Goal: Contribute content: Contribute content

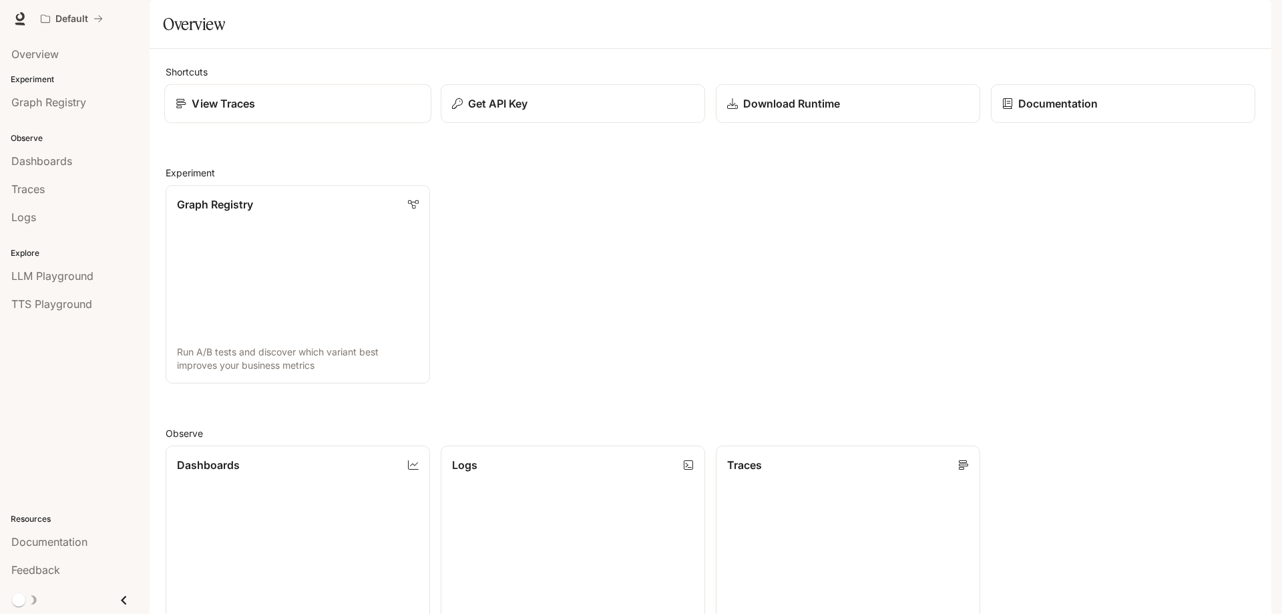
click at [221, 112] on p "View Traces" at bounding box center [223, 104] width 63 height 16
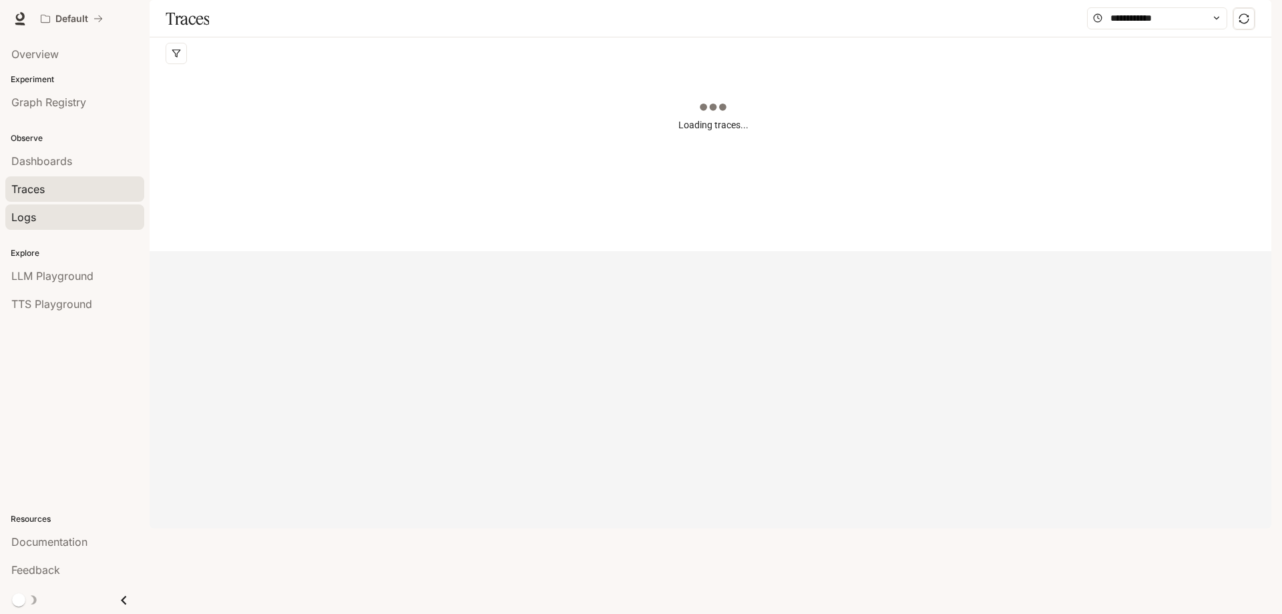
click at [31, 218] on span "Logs" at bounding box center [23, 217] width 25 height 16
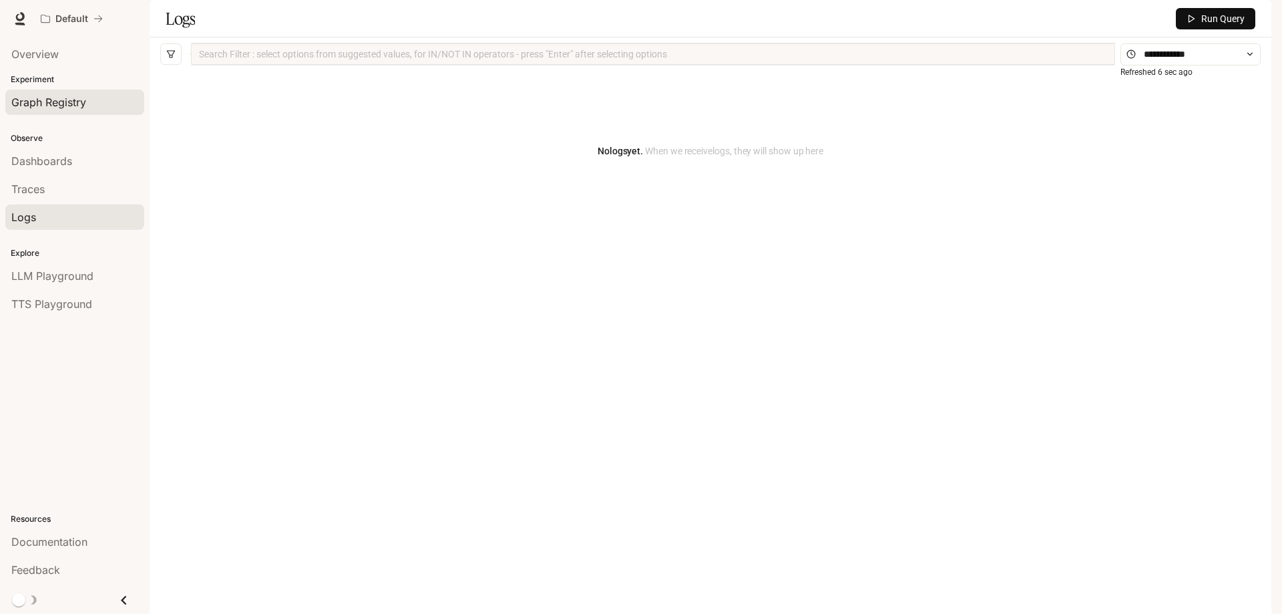
click at [46, 108] on span "Graph Registry" at bounding box center [48, 102] width 75 height 16
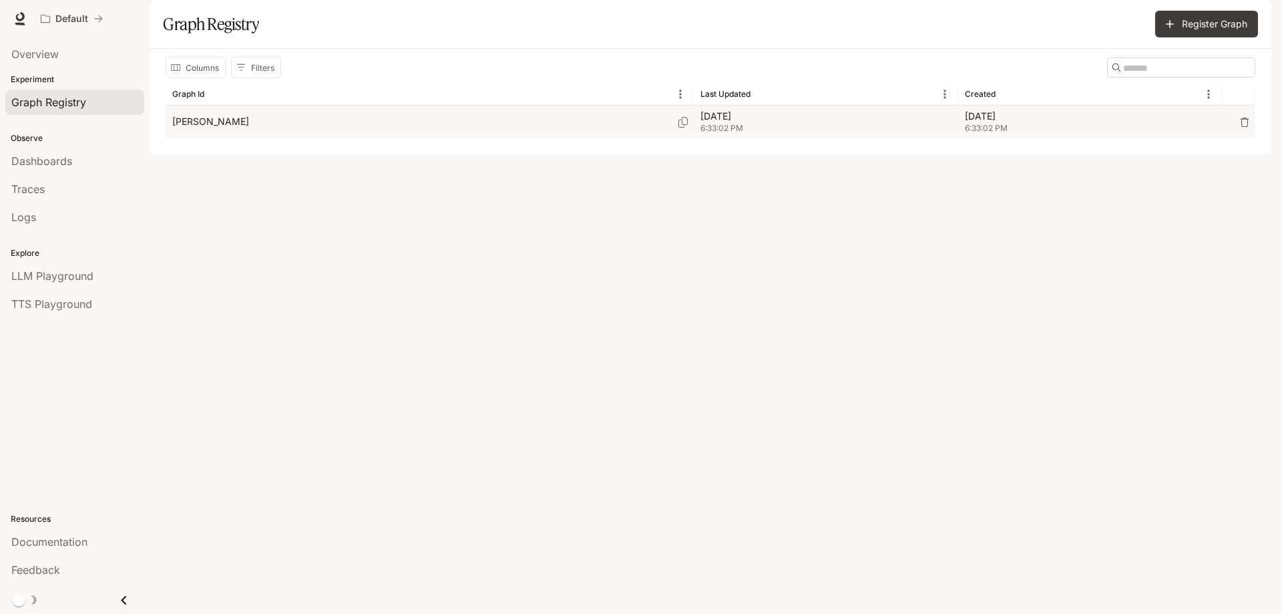
click at [228, 138] on div "[PERSON_NAME]" at bounding box center [429, 122] width 515 height 33
click at [1244, 127] on icon "button" at bounding box center [1244, 122] width 9 height 9
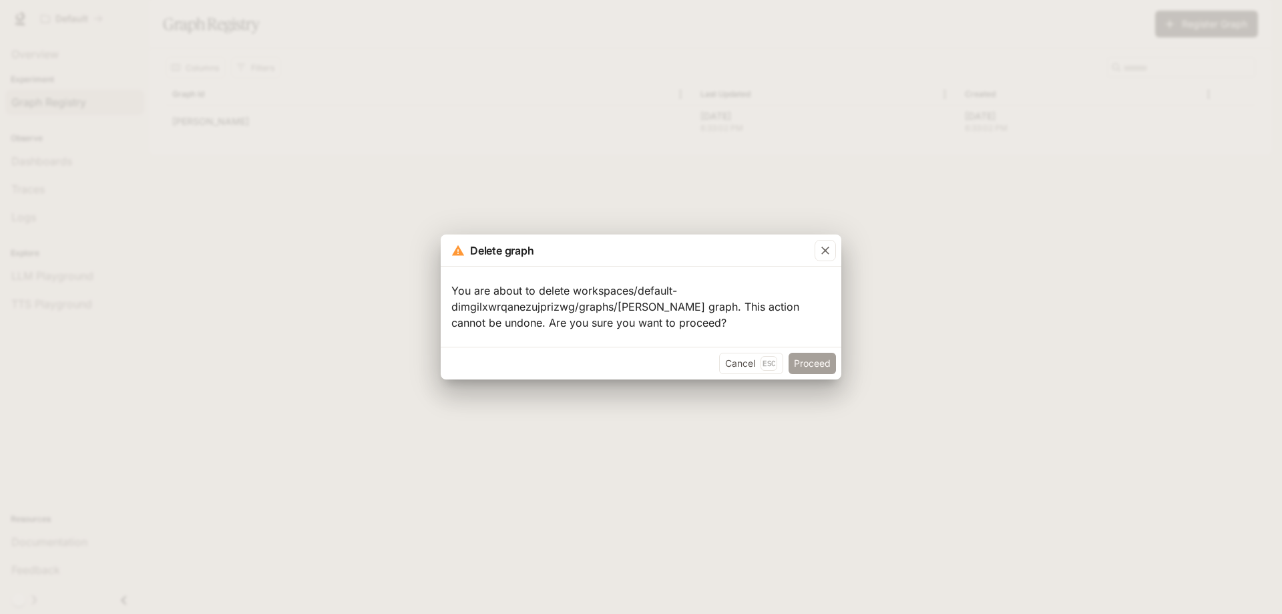
click at [807, 366] on button "Proceed" at bounding box center [812, 363] width 47 height 21
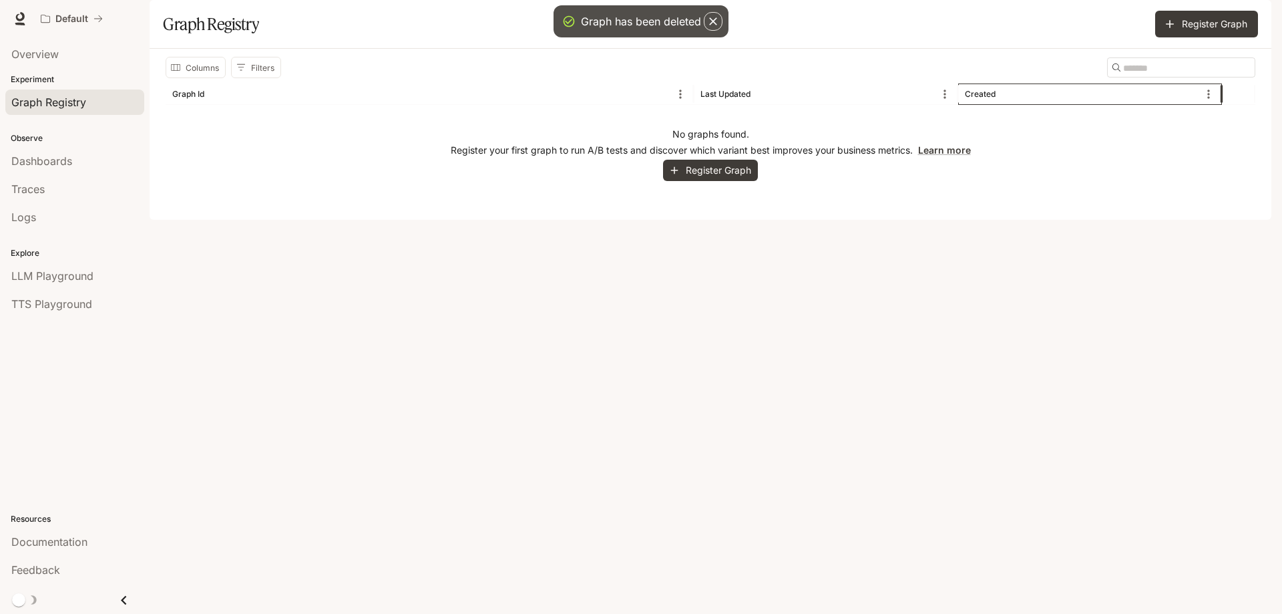
click at [978, 99] on div "Created" at bounding box center [980, 94] width 31 height 10
click at [976, 99] on div "Created" at bounding box center [980, 94] width 31 height 10
click at [1165, 104] on div "Created" at bounding box center [1082, 93] width 234 height 21
click at [982, 104] on div "Created" at bounding box center [1082, 93] width 234 height 21
click at [997, 104] on button "Sort" at bounding box center [1007, 94] width 20 height 20
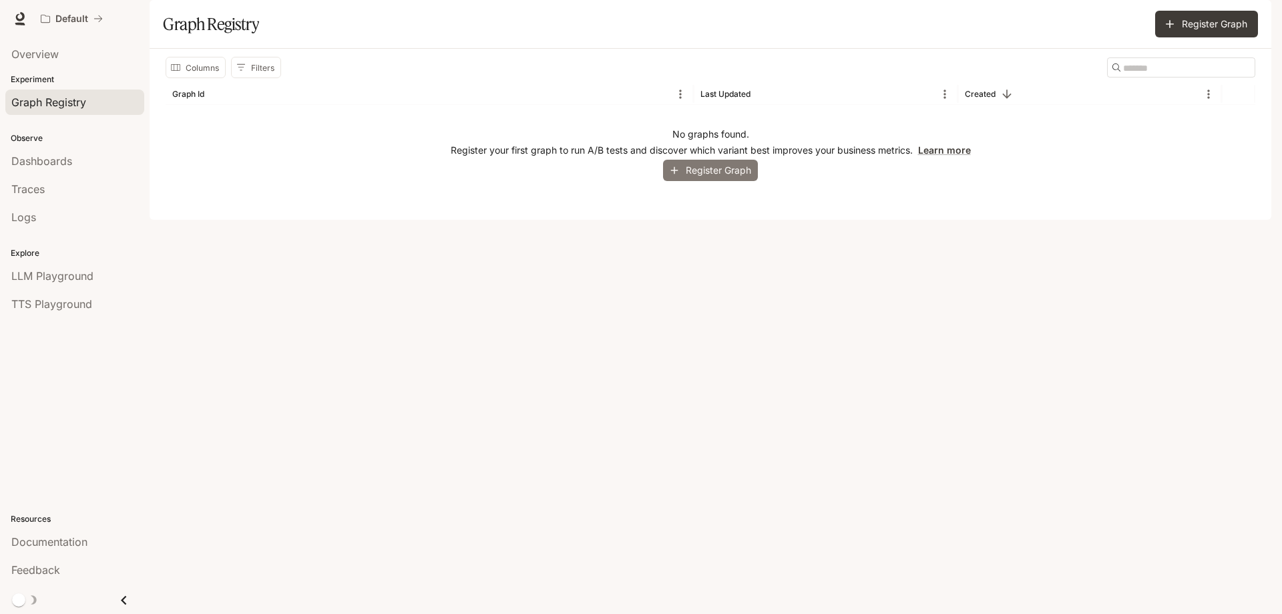
click at [721, 182] on button "Register Graph" at bounding box center [710, 171] width 95 height 22
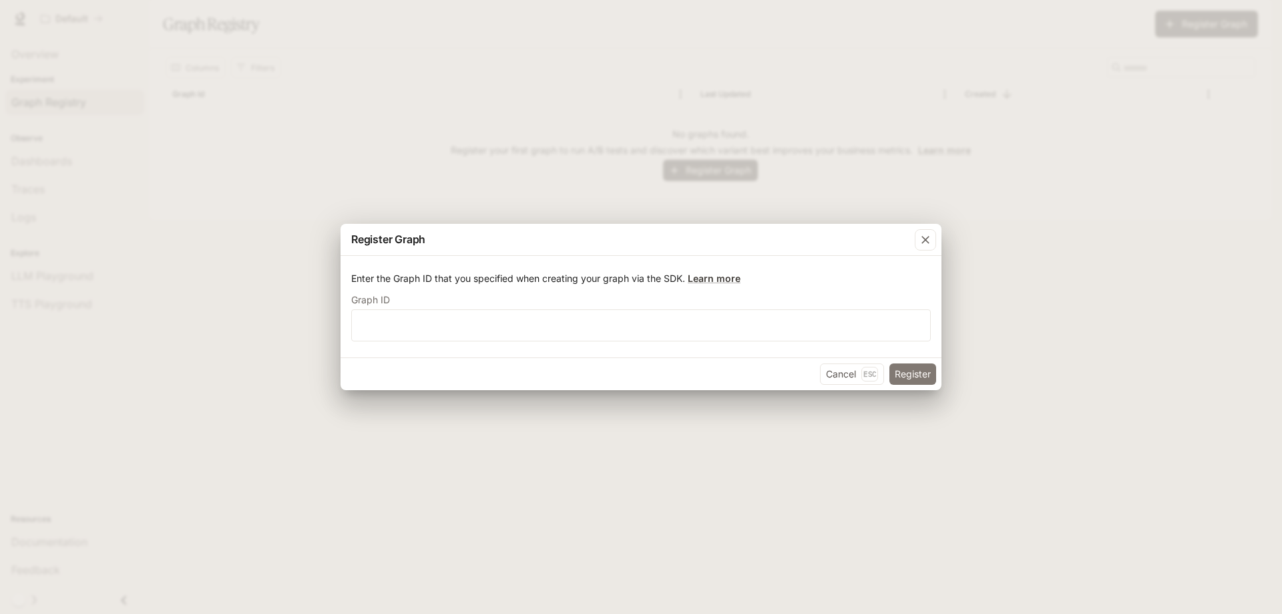
click at [906, 373] on button "Register" at bounding box center [913, 373] width 47 height 21
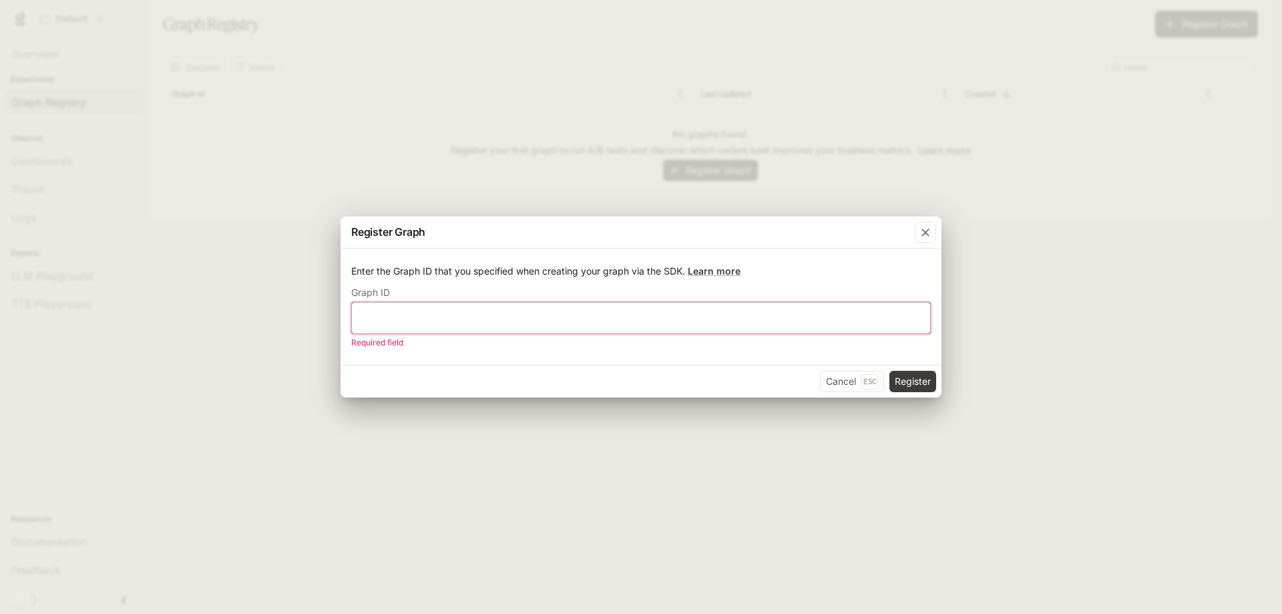
click at [601, 314] on input "text" at bounding box center [641, 317] width 578 height 13
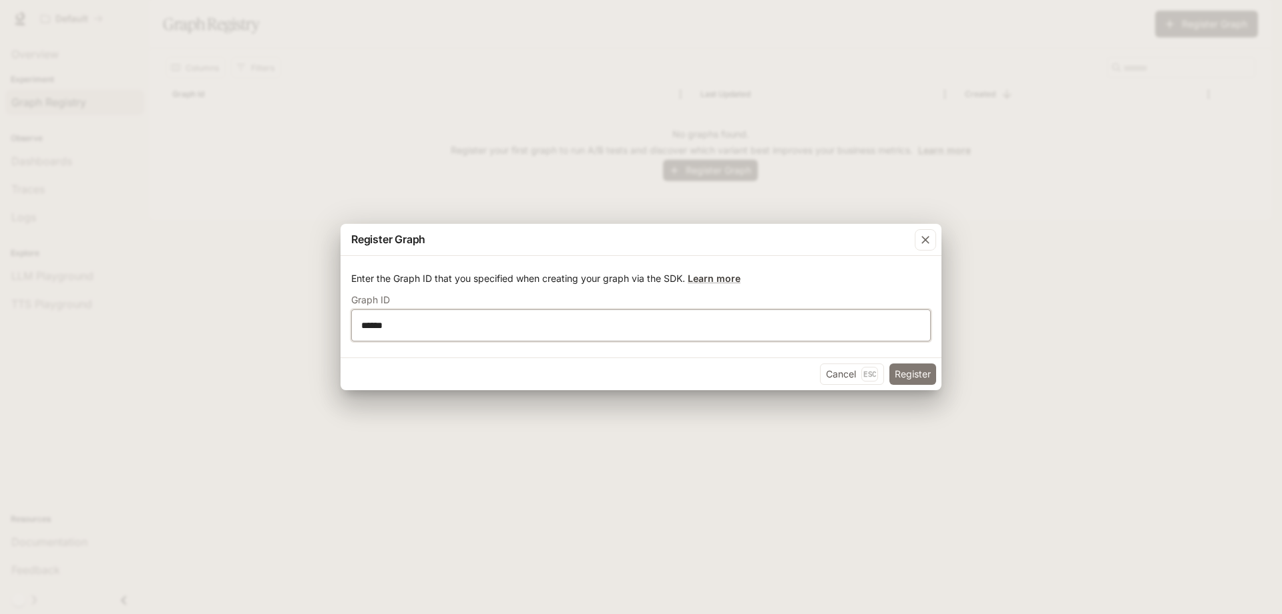
type input "******"
click at [916, 369] on button "Register" at bounding box center [913, 373] width 47 height 21
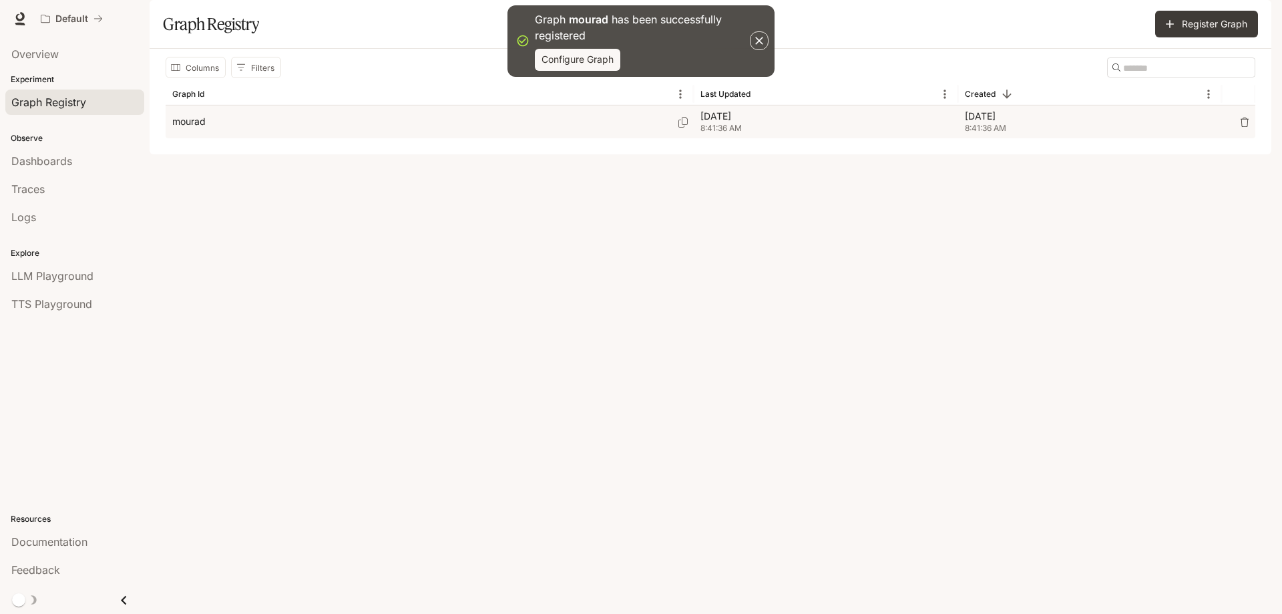
click at [206, 138] on div "mourad" at bounding box center [429, 122] width 515 height 33
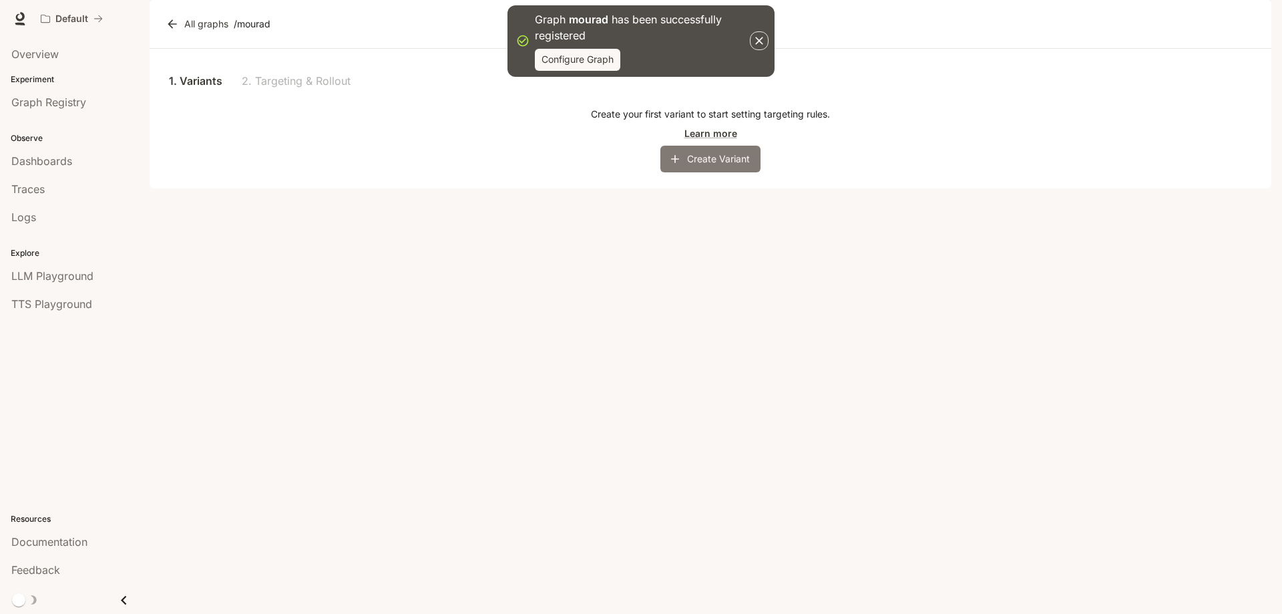
click at [674, 166] on icon "button" at bounding box center [675, 158] width 13 height 13
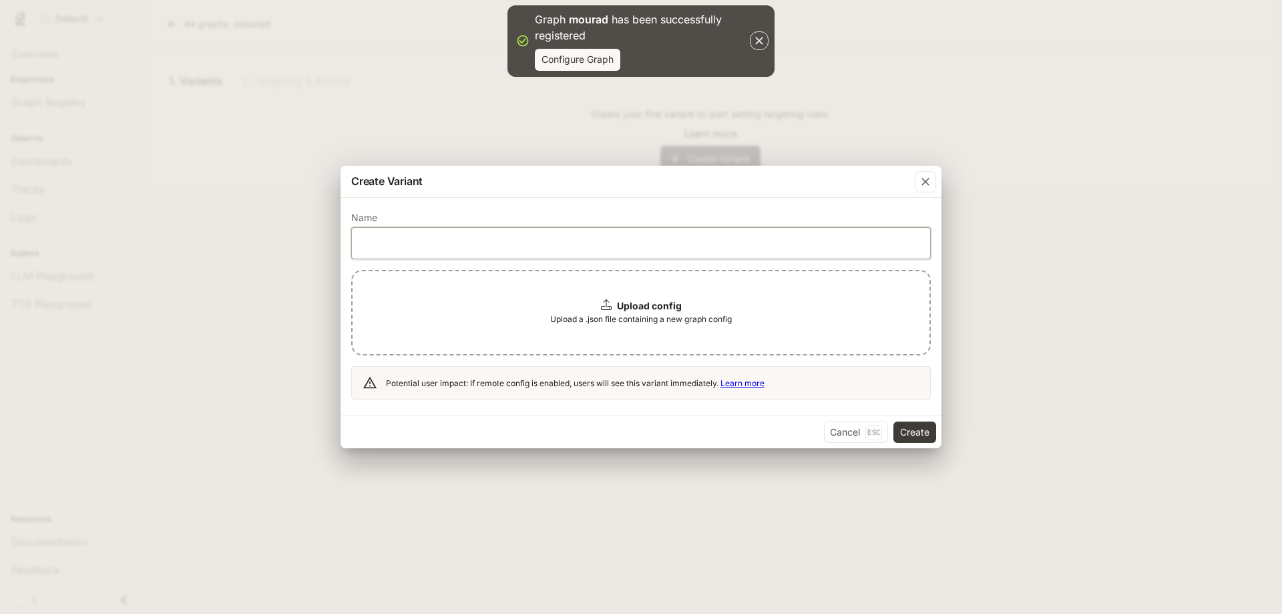
click at [435, 237] on input "text" at bounding box center [641, 242] width 578 height 13
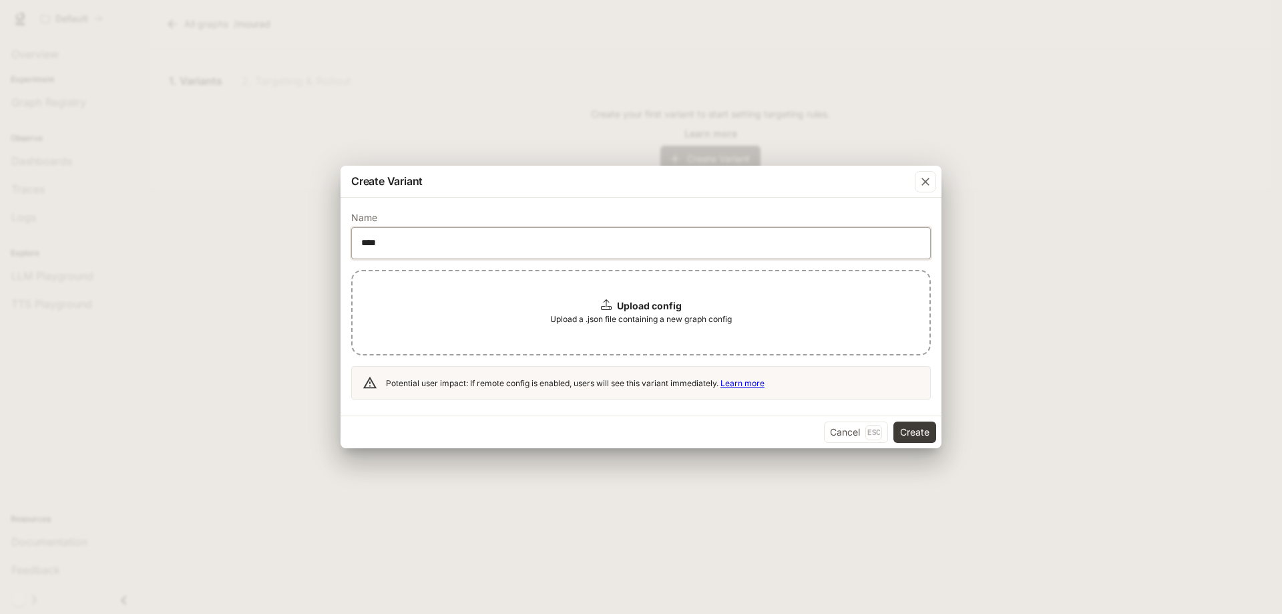
type input "****"
drag, startPoint x: 530, startPoint y: 319, endPoint x: 744, endPoint y: 320, distance: 213.7
click at [744, 320] on div "Upload config Upload a .json file containing a new graph config" at bounding box center [641, 312] width 580 height 85
click at [579, 423] on div "Cancel Esc Create" at bounding box center [641, 431] width 601 height 33
click at [600, 316] on span "Upload a .json file containing a new graph config" at bounding box center [641, 319] width 182 height 13
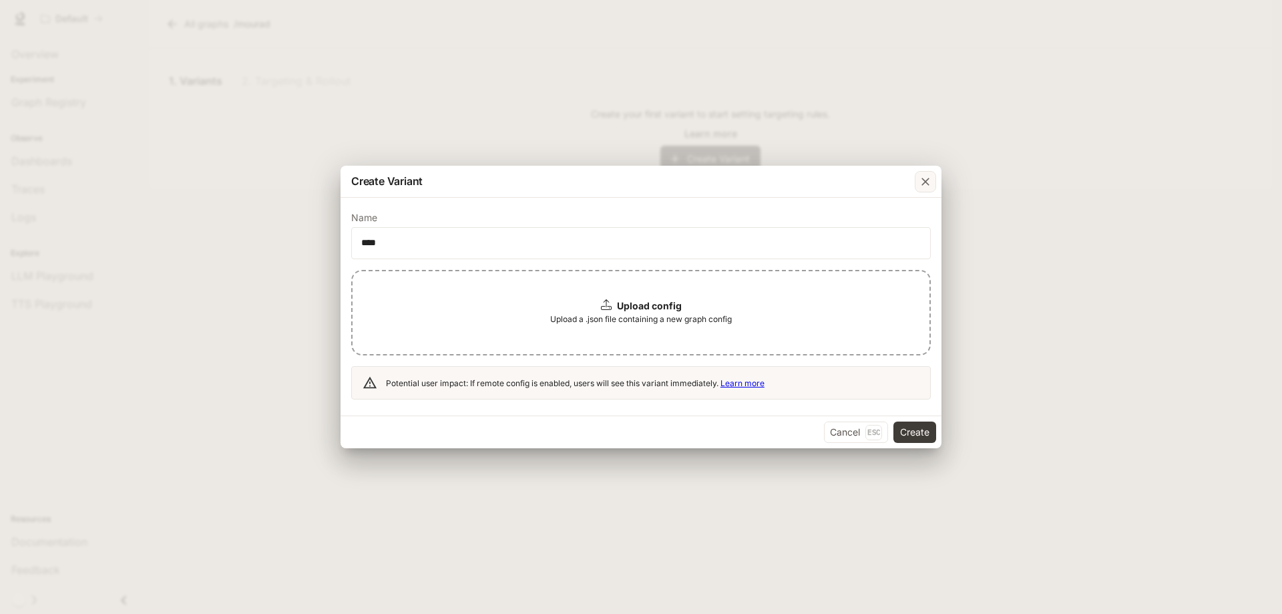
click at [926, 179] on icon "button" at bounding box center [925, 181] width 13 height 13
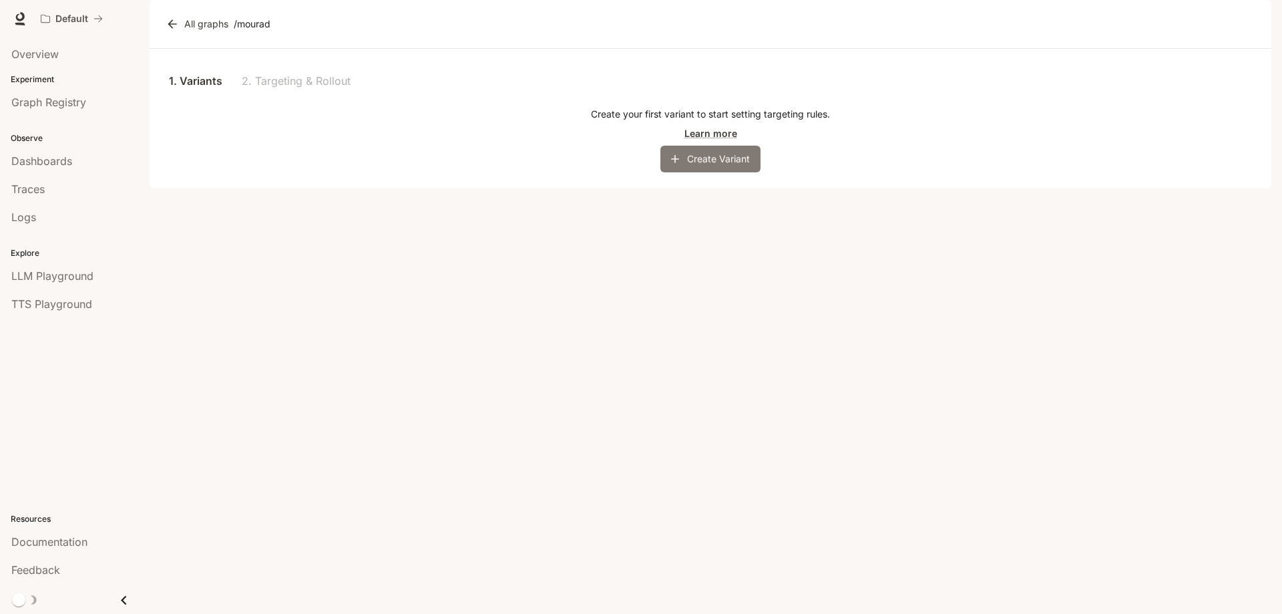
click at [696, 172] on button "Create Variant" at bounding box center [711, 159] width 100 height 27
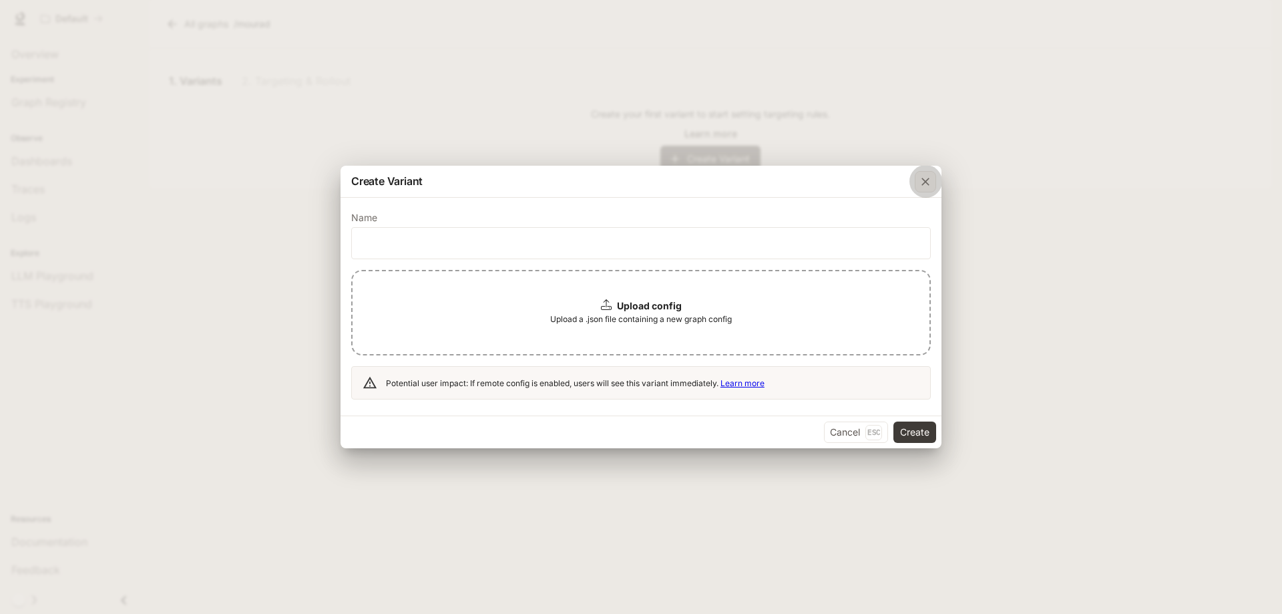
click at [926, 183] on icon "button" at bounding box center [925, 181] width 13 height 13
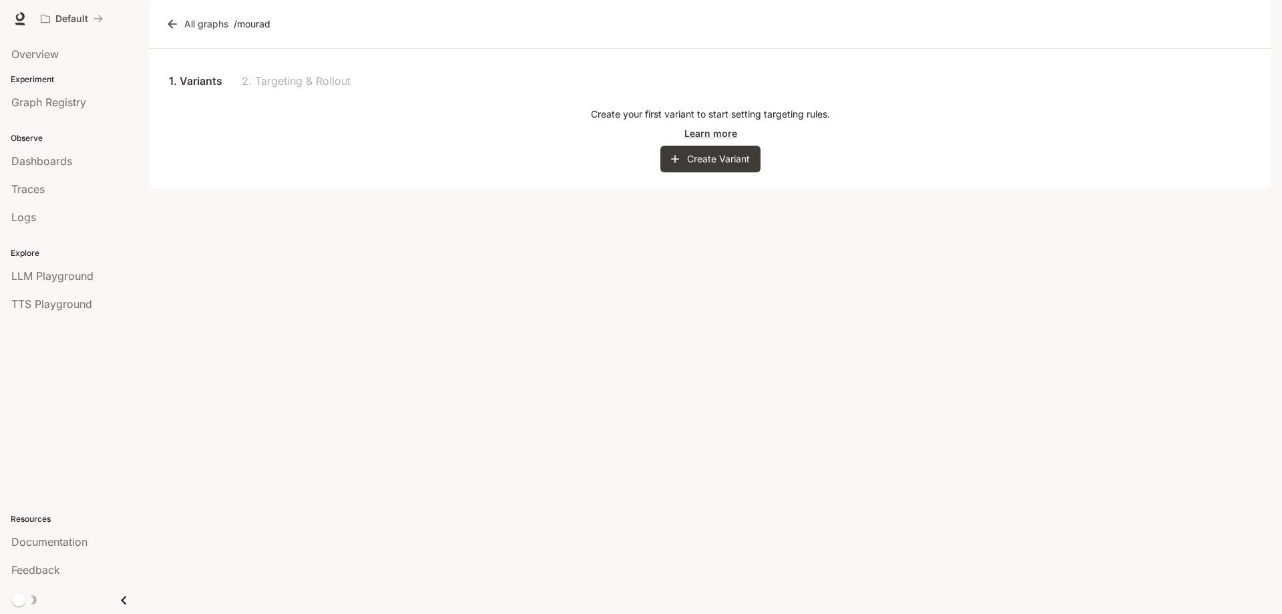
click at [689, 188] on div "1. Variants 2. Targeting & Rollout Create your first variant to start setting t…" at bounding box center [711, 119] width 1122 height 140
click at [693, 172] on button "Create Variant" at bounding box center [711, 159] width 100 height 27
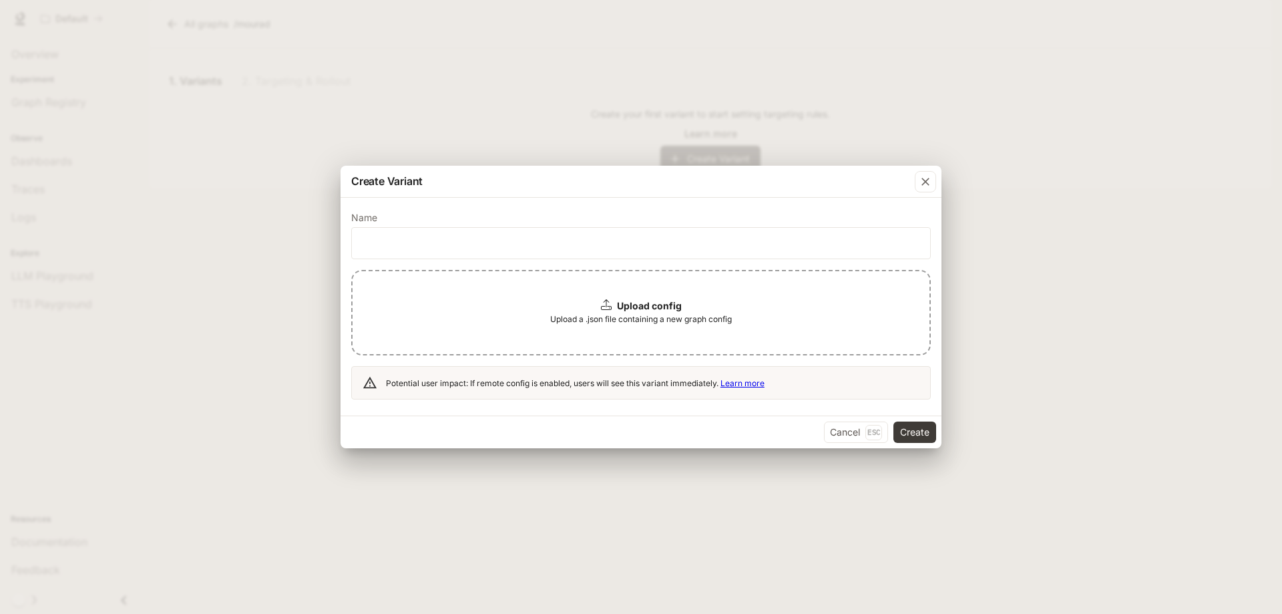
click at [474, 219] on label "Name" at bounding box center [641, 220] width 580 height 13
click at [399, 220] on label "Name" at bounding box center [641, 220] width 580 height 13
click at [374, 220] on p "Name" at bounding box center [364, 217] width 26 height 9
click at [399, 240] on input "text" at bounding box center [641, 242] width 578 height 13
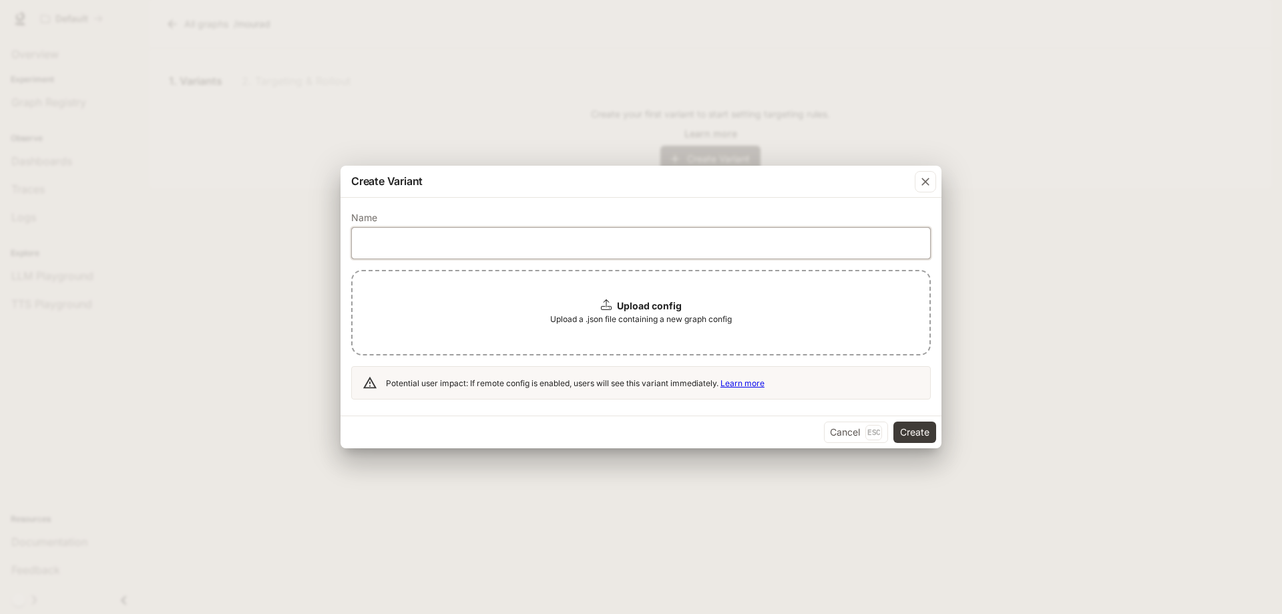
type input "****"
click at [632, 305] on b "Upload config" at bounding box center [649, 305] width 65 height 11
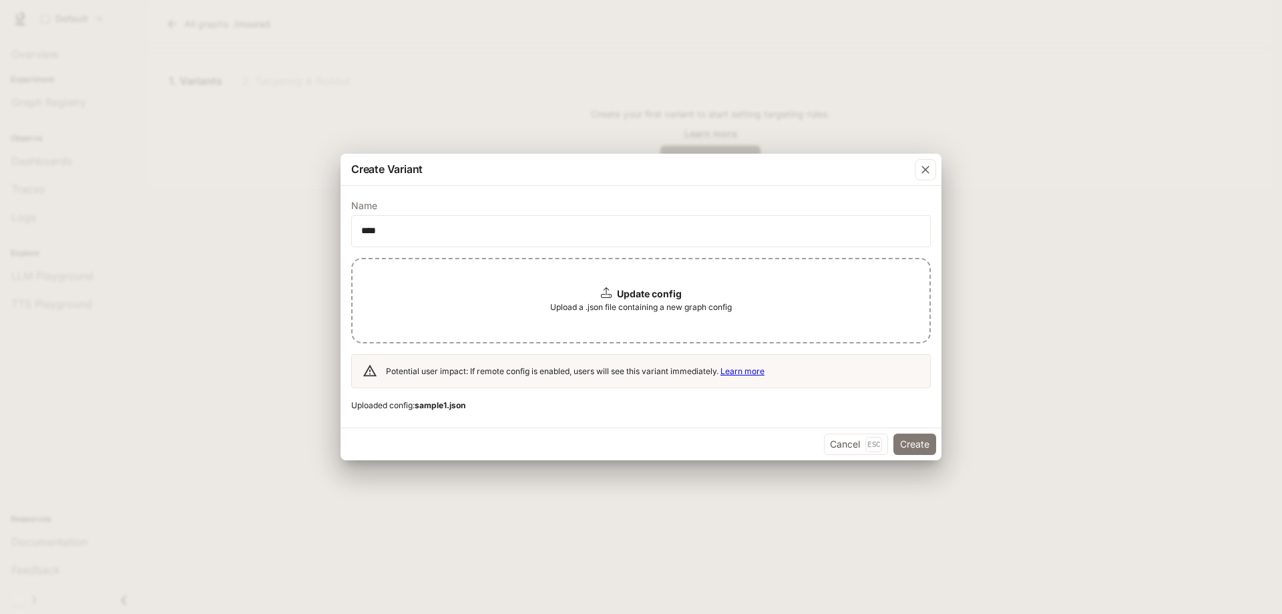
click at [916, 439] on button "Create" at bounding box center [915, 443] width 43 height 21
